Goal: Task Accomplishment & Management: Manage account settings

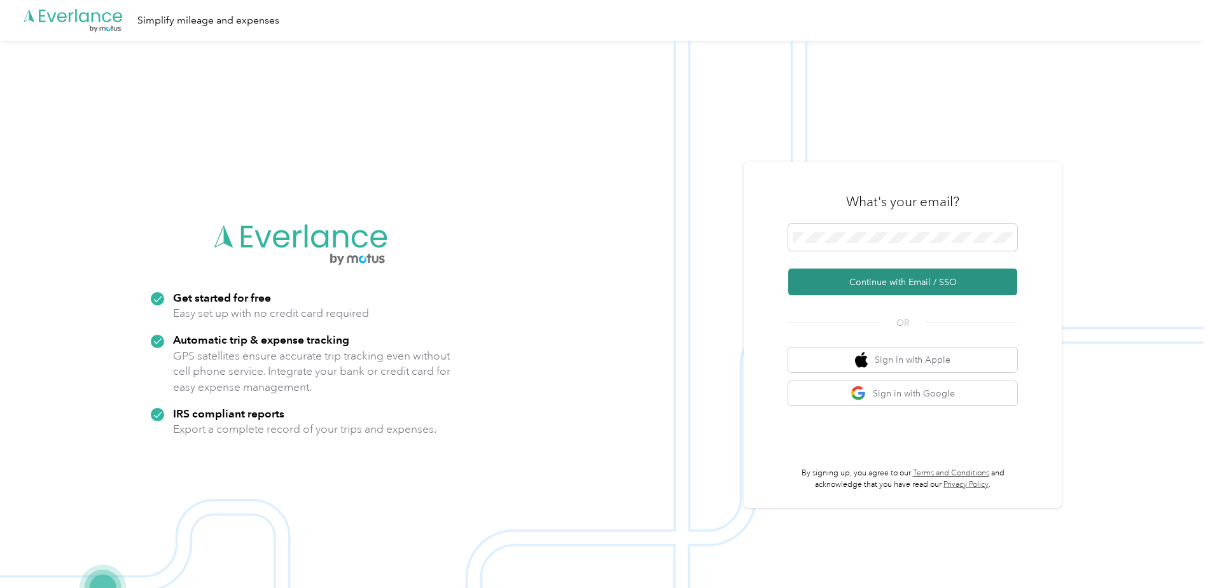
click at [901, 279] on button "Continue with Email / SSO" at bounding box center [902, 281] width 229 height 27
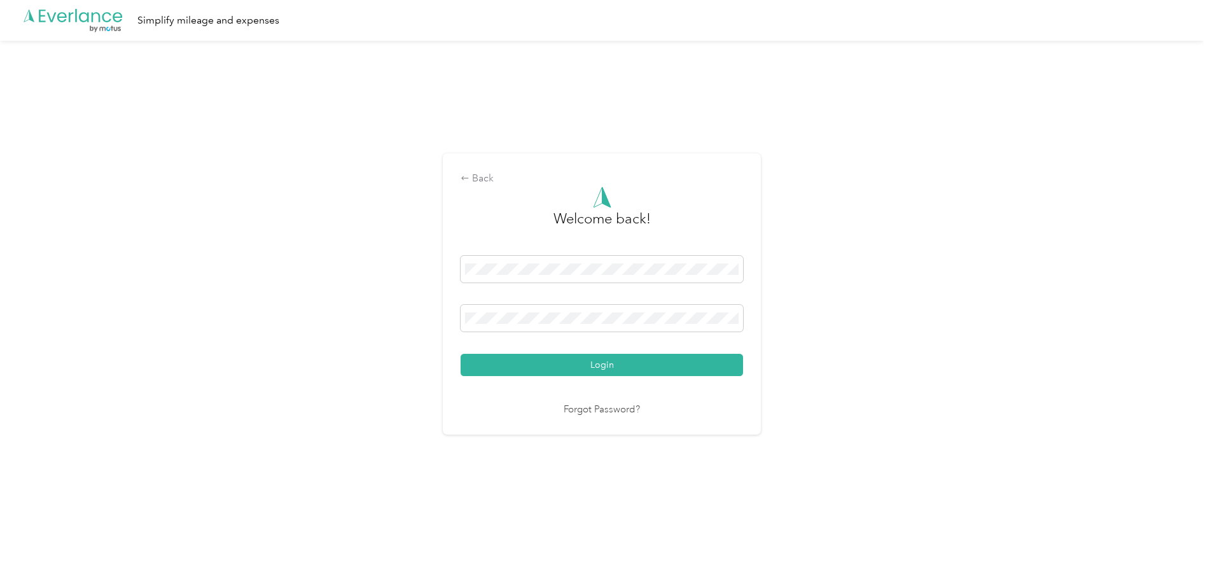
click at [460, 354] on button "Login" at bounding box center [601, 365] width 282 height 22
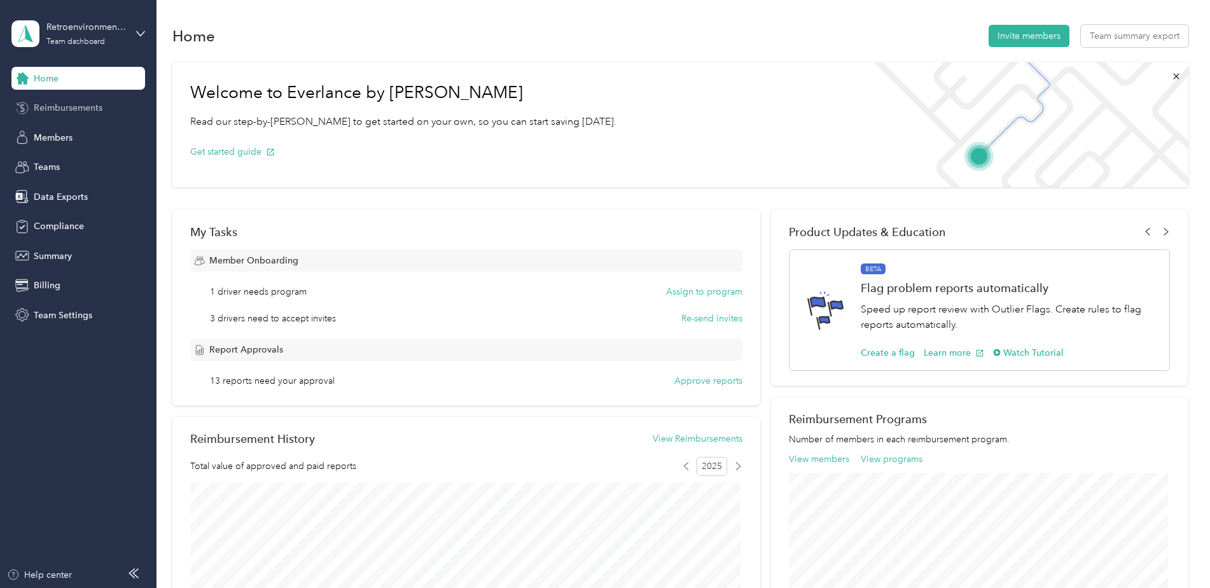
click at [62, 113] on span "Reimbursements" at bounding box center [68, 107] width 69 height 13
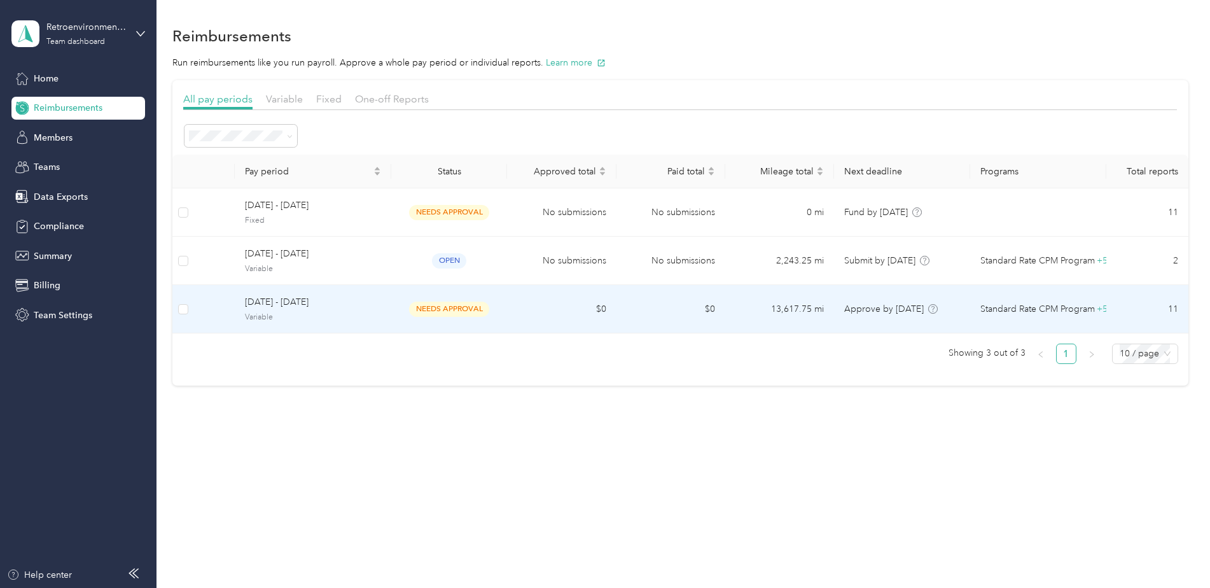
click at [620, 309] on td "$0" at bounding box center [670, 309] width 109 height 48
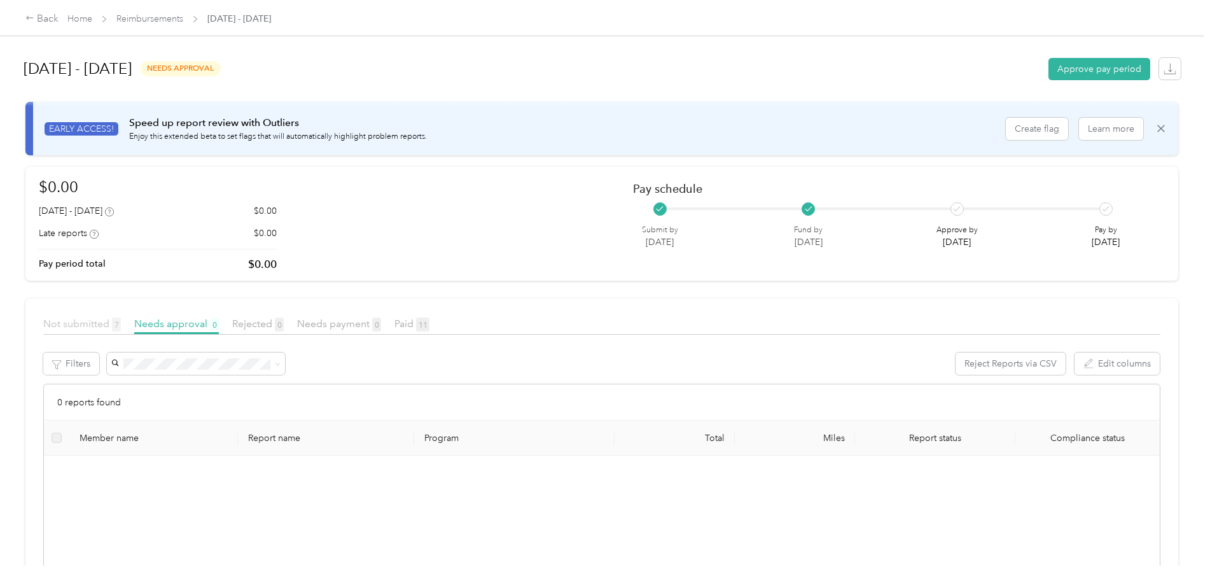
click at [90, 326] on span "Not submitted 7" at bounding box center [82, 323] width 78 height 12
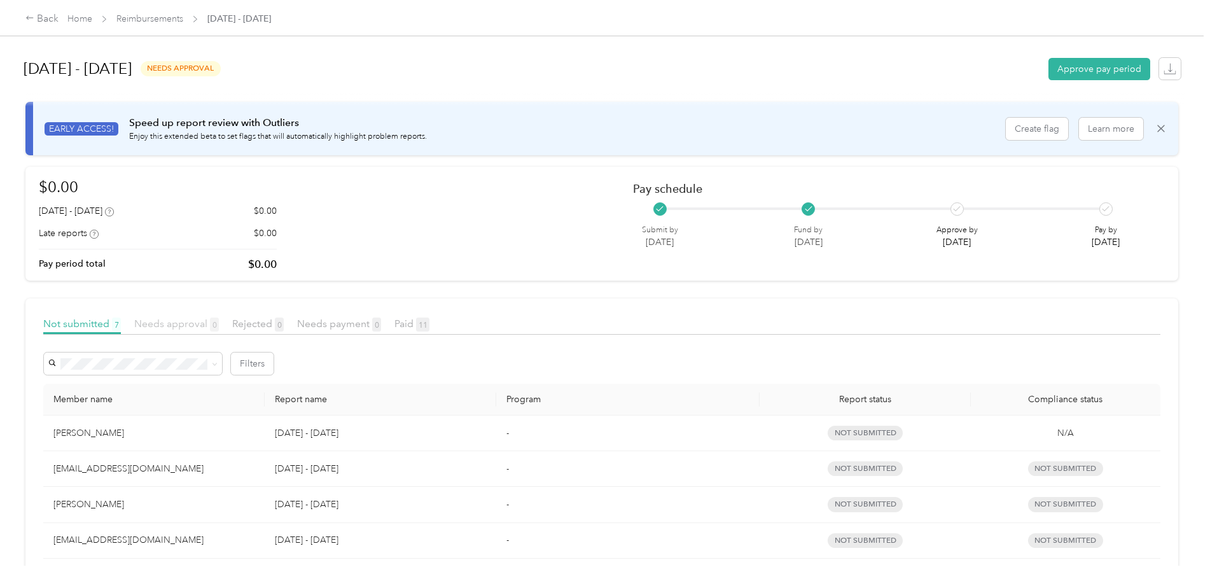
click at [190, 320] on span "Needs approval 0" at bounding box center [176, 323] width 85 height 12
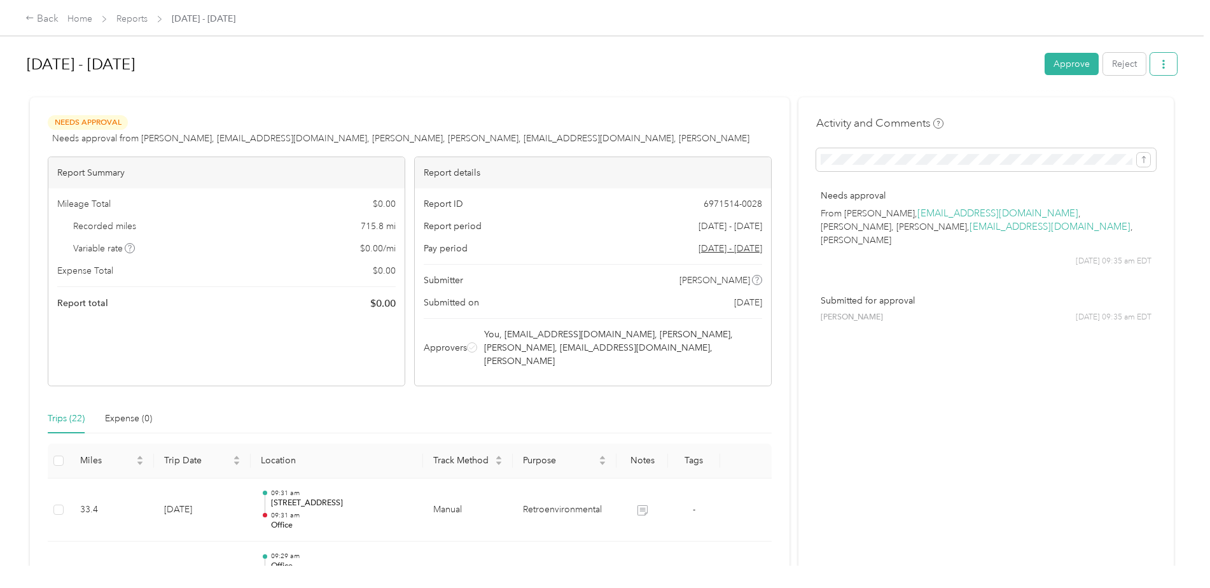
click at [1160, 60] on icon "button" at bounding box center [1163, 64] width 9 height 9
click at [1119, 111] on span "Download" at bounding box center [1124, 110] width 42 height 13
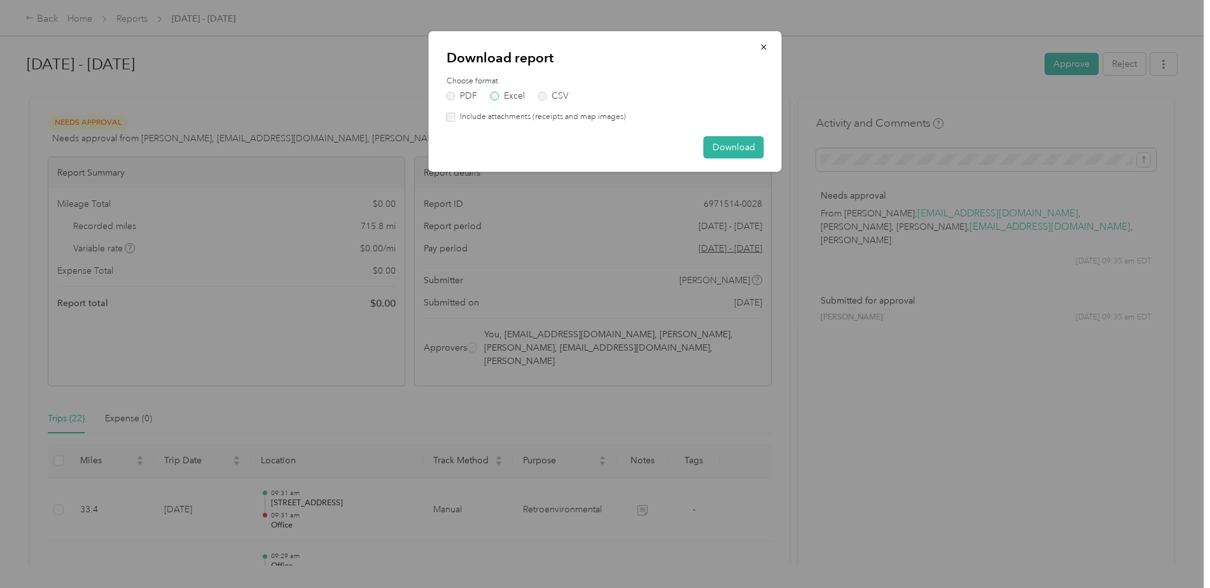
click at [494, 95] on label "Excel" at bounding box center [507, 96] width 34 height 9
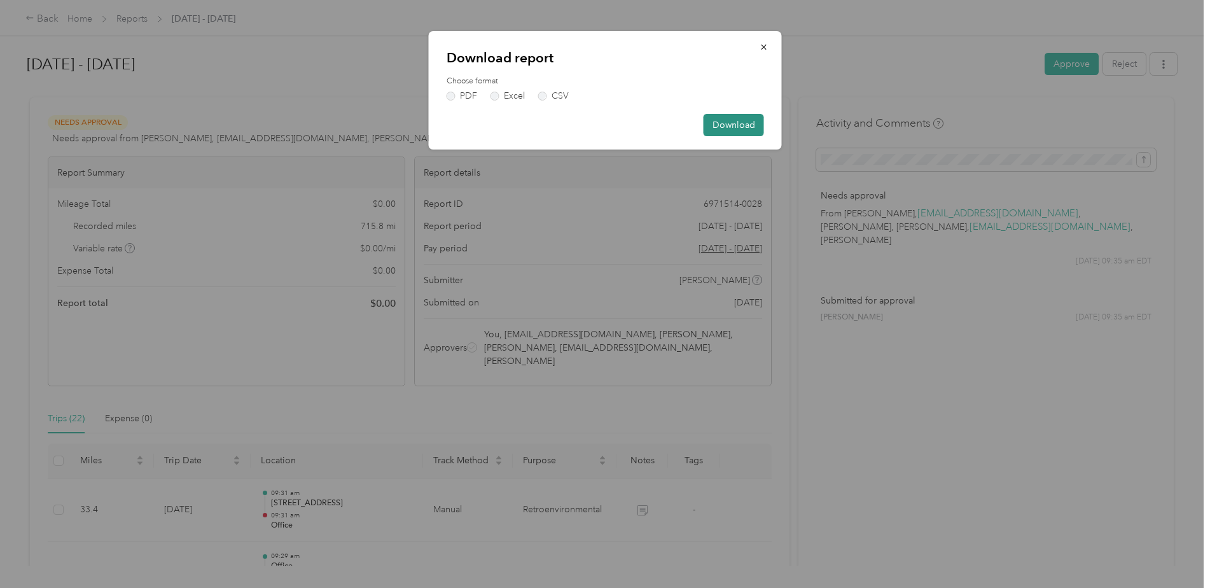
click at [736, 119] on button "Download" at bounding box center [733, 125] width 60 height 22
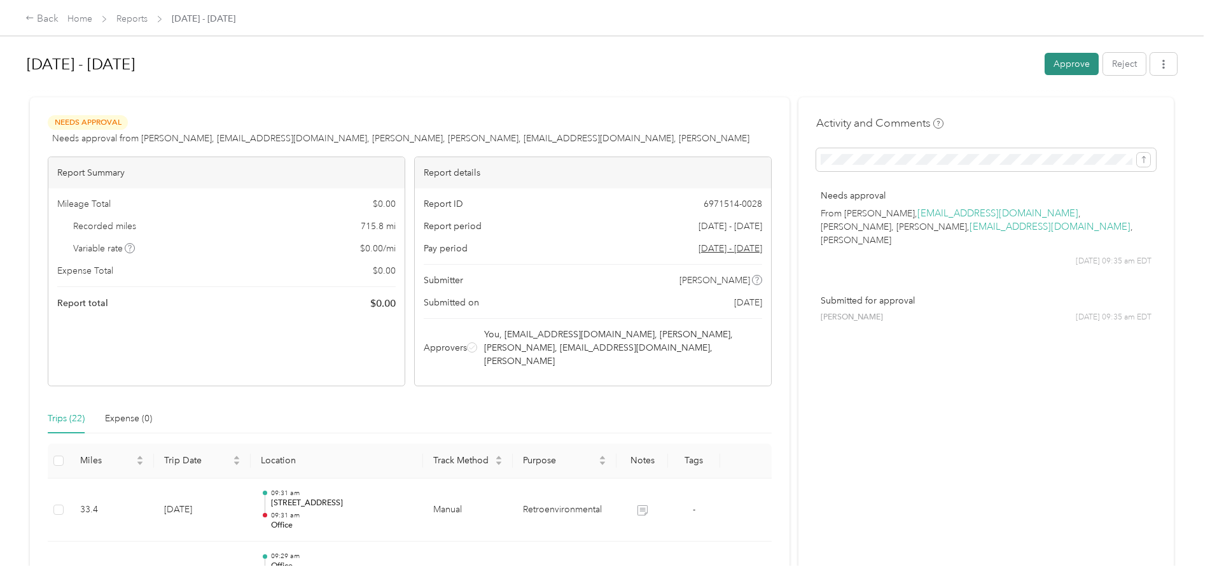
click at [1060, 65] on button "Approve" at bounding box center [1071, 64] width 54 height 22
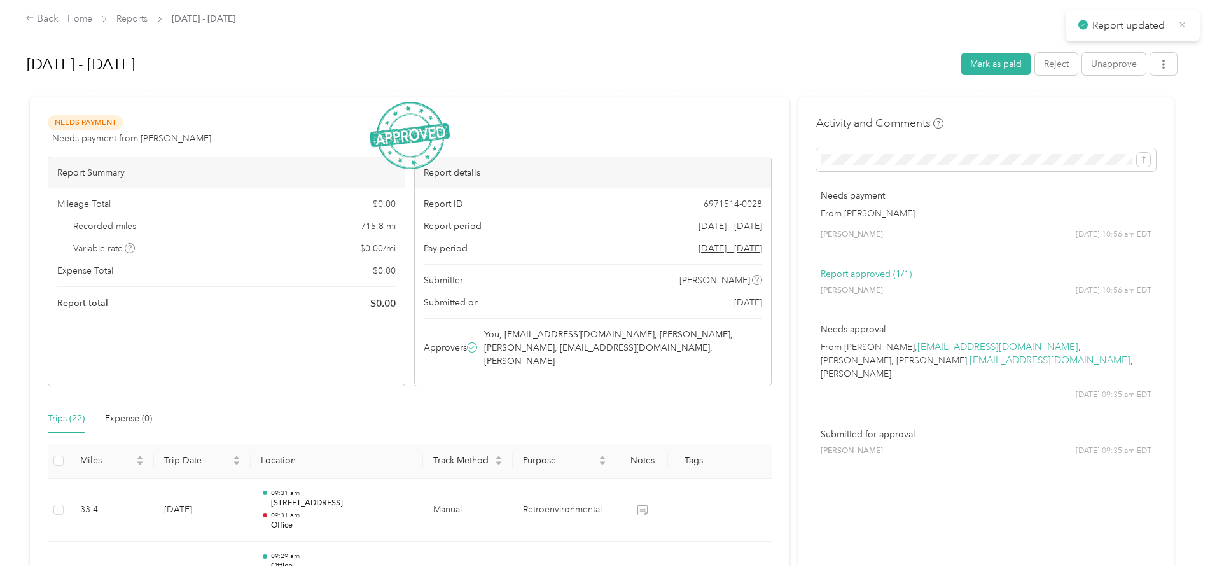
click at [1185, 25] on icon at bounding box center [1182, 24] width 10 height 11
